Goal: Register for event/course

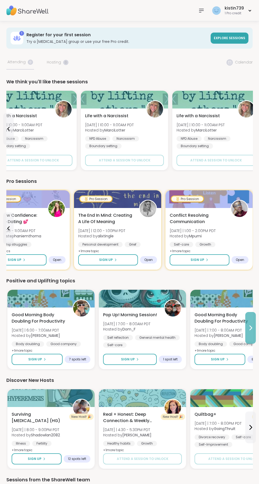
click at [254, 334] on button at bounding box center [250, 328] width 11 height 32
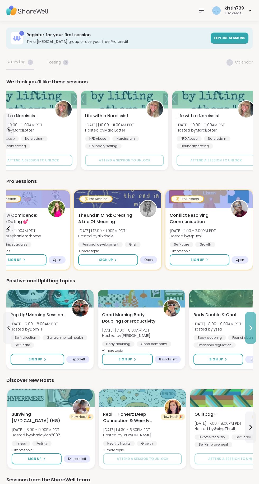
click at [254, 334] on button at bounding box center [250, 328] width 11 height 32
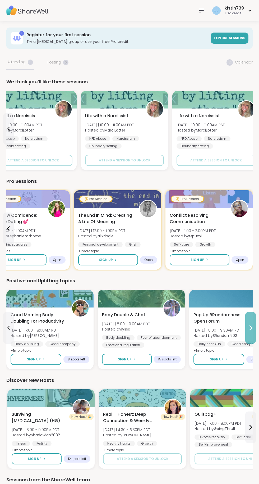
click at [254, 334] on button at bounding box center [250, 328] width 11 height 32
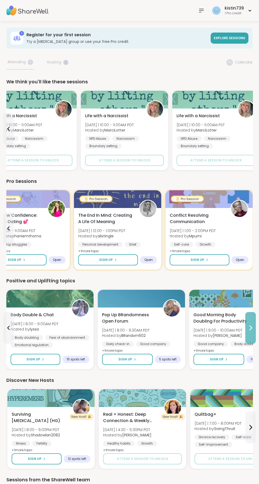
click at [254, 334] on button at bounding box center [250, 328] width 11 height 32
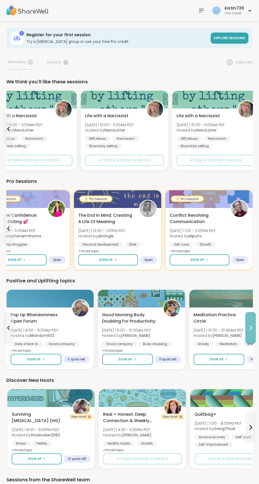
click at [254, 334] on button at bounding box center [250, 328] width 11 height 32
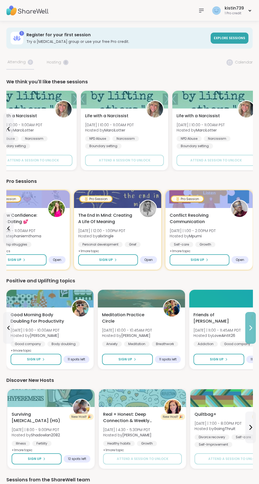
click at [254, 334] on button at bounding box center [250, 328] width 11 height 32
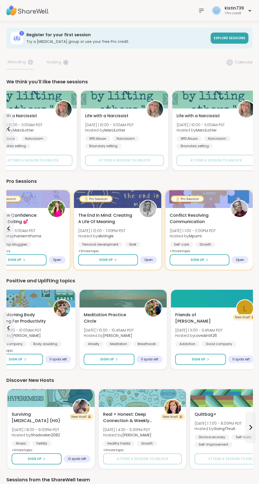
click at [254, 334] on div "1 Register for your first session Try a [MEDICAL_DATA] group or use your free P…" at bounding box center [129, 303] width 259 height 565
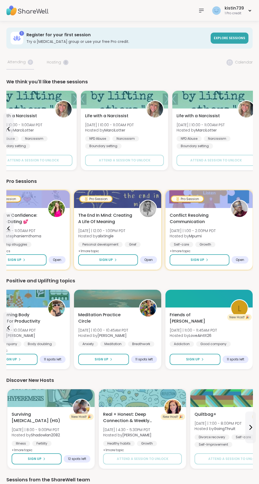
scroll to position [92, 0]
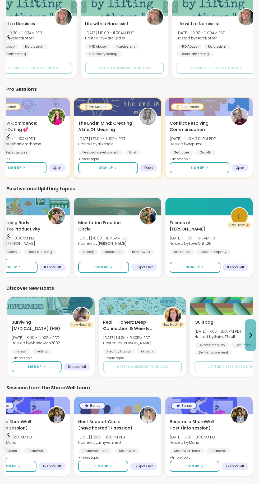
click at [247, 338] on button at bounding box center [250, 335] width 11 height 32
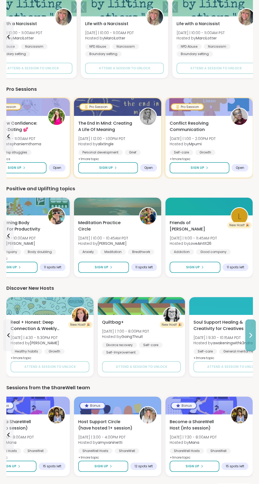
click at [247, 338] on button at bounding box center [250, 335] width 11 height 32
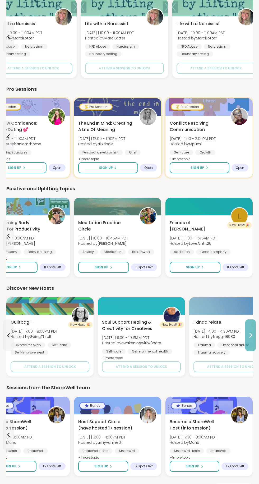
click at [247, 338] on button at bounding box center [250, 335] width 11 height 32
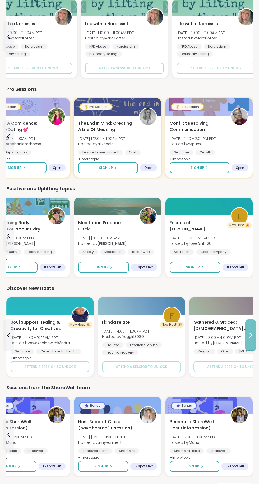
click at [247, 338] on button at bounding box center [250, 335] width 11 height 32
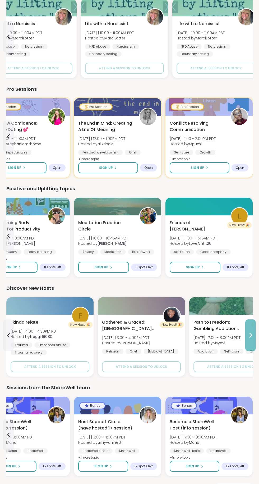
click at [247, 338] on button at bounding box center [250, 335] width 11 height 32
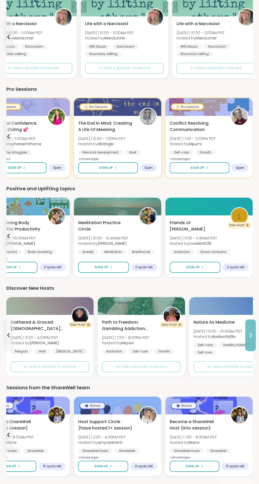
click at [247, 338] on button at bounding box center [250, 335] width 11 height 32
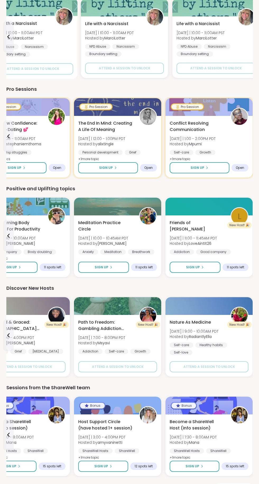
scroll to position [0, 0]
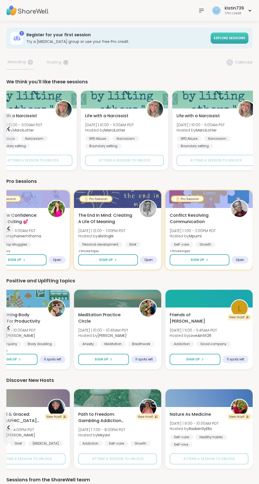
click at [226, 39] on span "Explore sessions" at bounding box center [229, 38] width 31 height 4
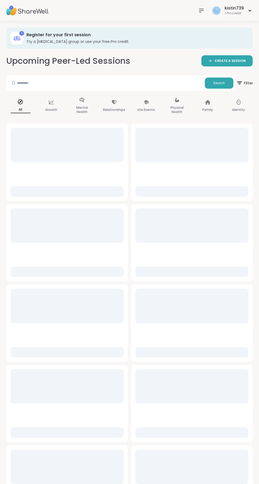
click at [244, 84] on span "Filter" at bounding box center [244, 82] width 17 height 13
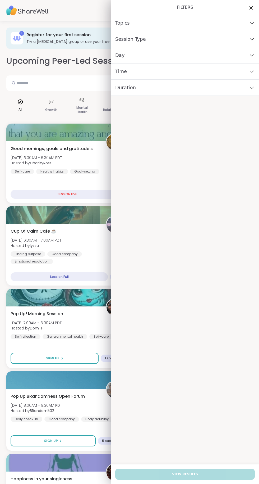
click at [149, 77] on div "Time" at bounding box center [185, 71] width 148 height 16
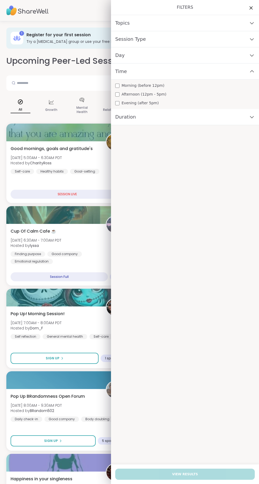
click at [125, 86] on span "Morning (before 12pm)" at bounding box center [143, 86] width 43 height 6
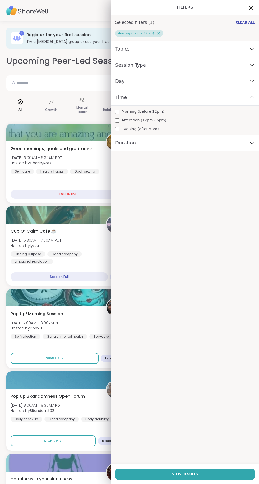
click at [134, 81] on div "Day" at bounding box center [185, 81] width 148 height 16
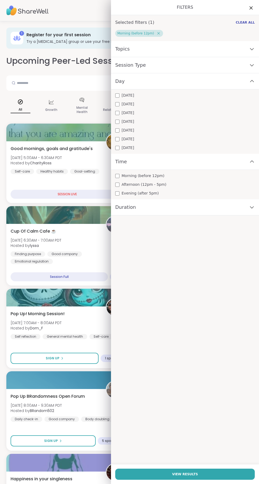
click at [128, 103] on span "[DATE]" at bounding box center [128, 104] width 12 height 6
click at [197, 473] on button "View Results" at bounding box center [185, 473] width 140 height 11
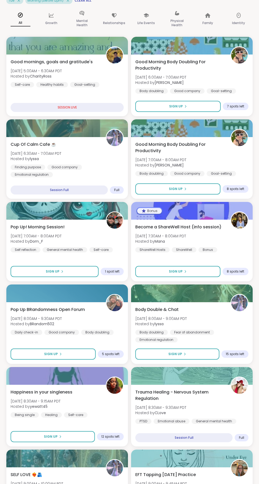
scroll to position [6, 0]
